Goal: Information Seeking & Learning: Learn about a topic

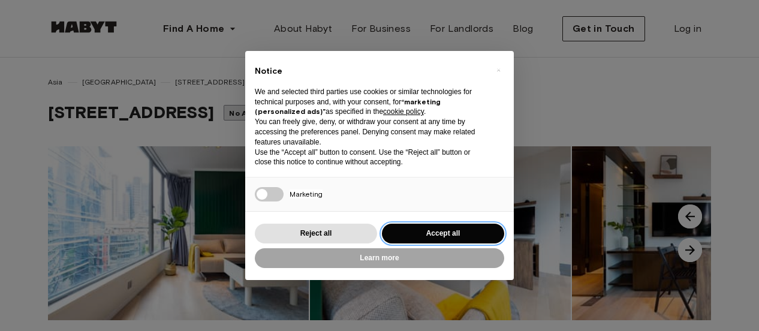
click at [450, 233] on button "Accept all" at bounding box center [443, 234] width 122 height 20
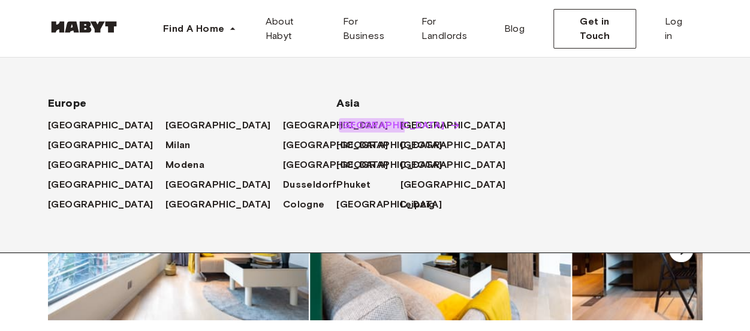
click at [349, 128] on span "[GEOGRAPHIC_DATA]" at bounding box center [391, 125] width 105 height 14
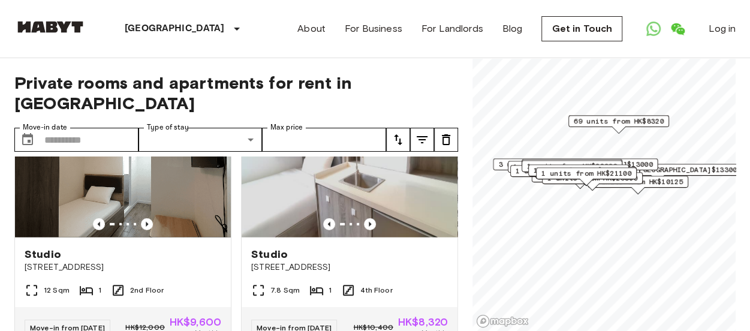
scroll to position [1678, 0]
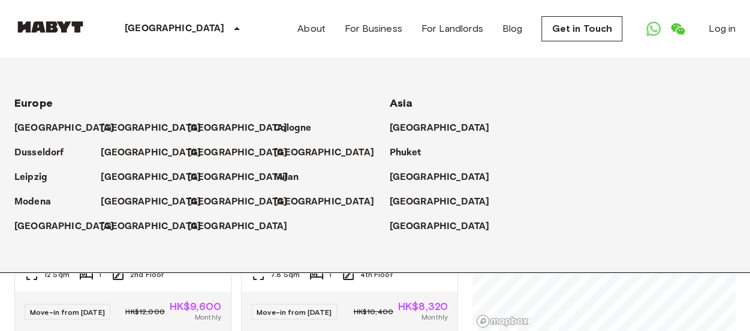
click at [230, 31] on icon at bounding box center [237, 29] width 14 height 14
click at [230, 28] on icon at bounding box center [237, 29] width 14 height 14
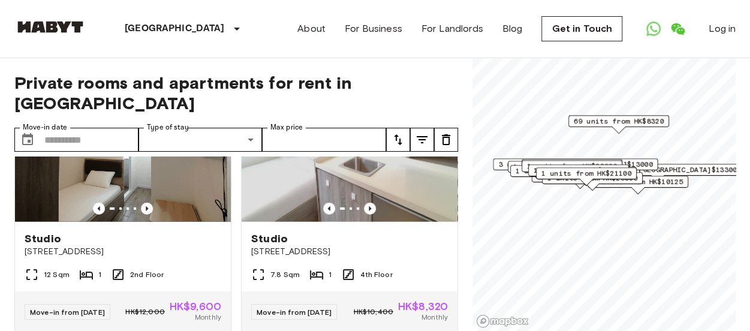
click at [161, 31] on p "[GEOGRAPHIC_DATA]" at bounding box center [175, 29] width 100 height 14
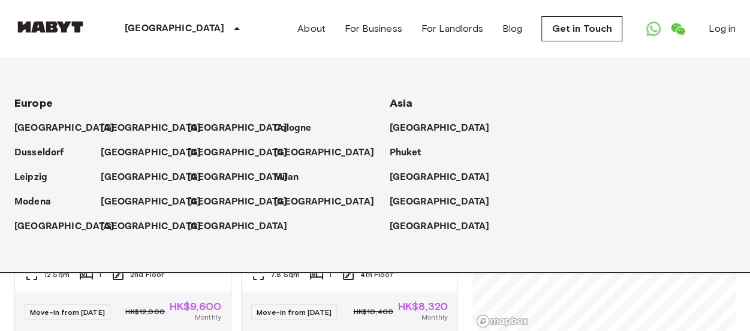
click at [221, 39] on div "[GEOGRAPHIC_DATA]" at bounding box center [184, 29] width 196 height 58
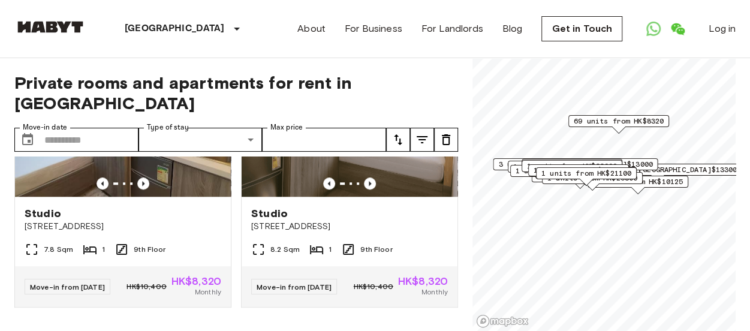
scroll to position [5382, 0]
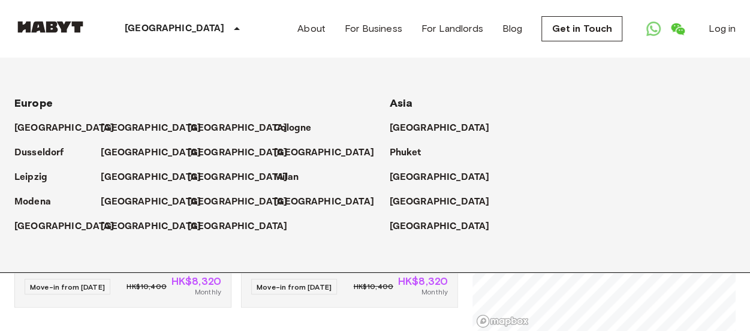
click at [144, 26] on p "[GEOGRAPHIC_DATA]" at bounding box center [175, 29] width 100 height 14
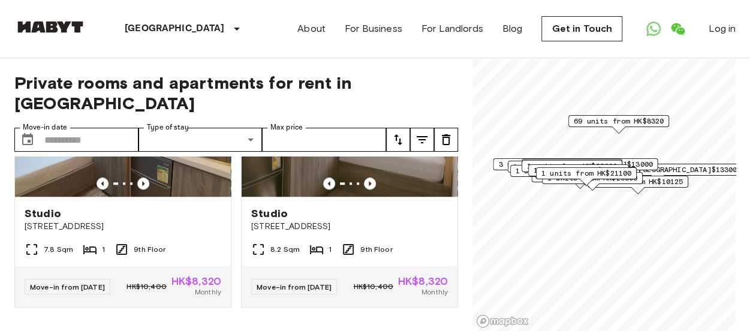
click at [230, 31] on icon at bounding box center [237, 29] width 14 height 14
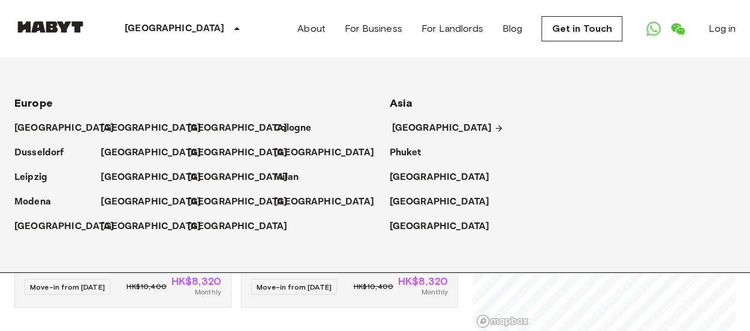
click at [403, 129] on p "[GEOGRAPHIC_DATA]" at bounding box center [442, 128] width 100 height 14
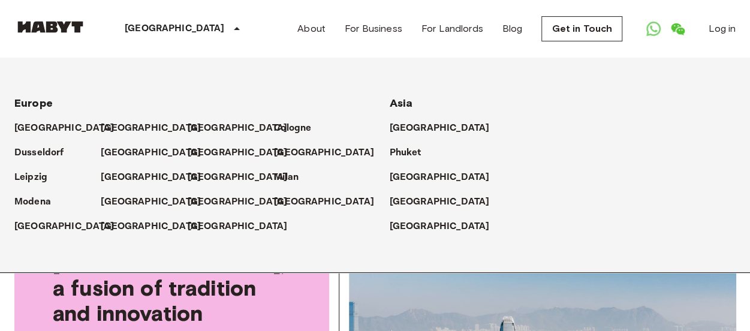
scroll to position [180, 0]
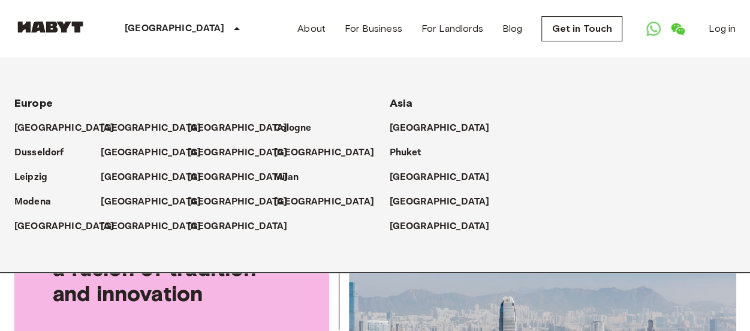
click at [493, 179] on div "[GEOGRAPHIC_DATA]" at bounding box center [563, 172] width 346 height 25
click at [228, 64] on div "Europe Amsterdam Berlin Brussels Cologne Dusseldorf Frankfurt Graz Hamburg Leip…" at bounding box center [361, 165] width 750 height 215
click at [237, 43] on div "Hong Kong Europe Amsterdam Berlin Brussels Cologne Dusseldorf Frankfurt Graz Ha…" at bounding box center [374, 29] width 721 height 58
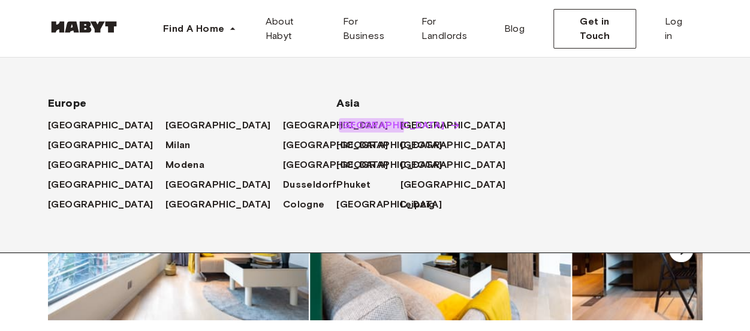
click at [357, 125] on span "[GEOGRAPHIC_DATA]" at bounding box center [391, 125] width 105 height 14
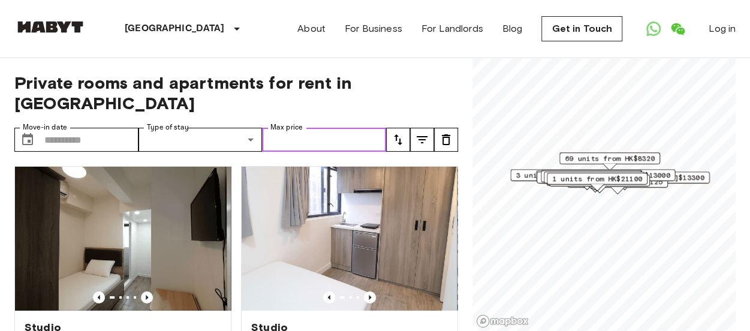
click at [306, 128] on input "Max price" at bounding box center [324, 140] width 124 height 24
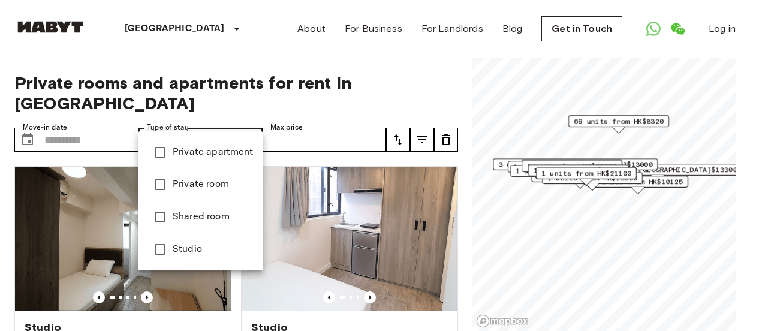
type input "**********"
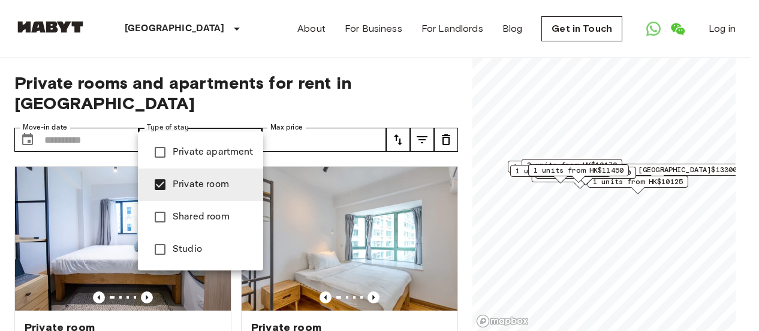
click at [458, 68] on div at bounding box center [379, 165] width 759 height 331
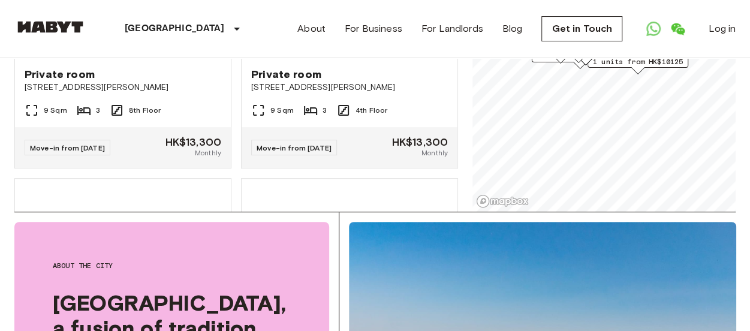
scroll to position [423, 0]
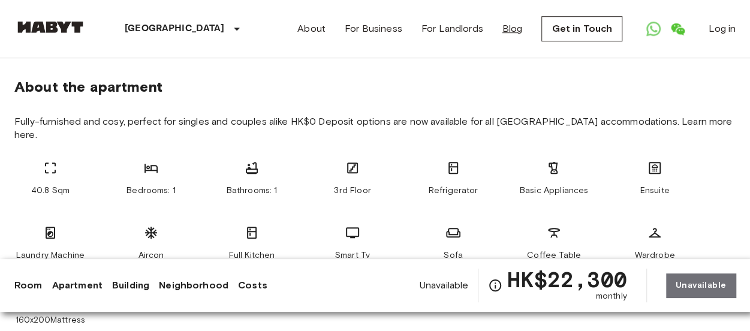
scroll to position [419, 0]
